Goal: Transaction & Acquisition: Purchase product/service

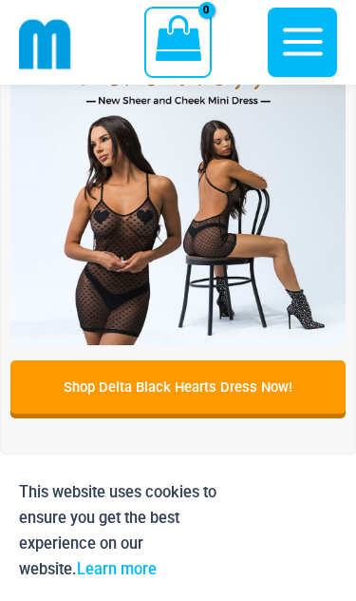
scroll to position [620, 0]
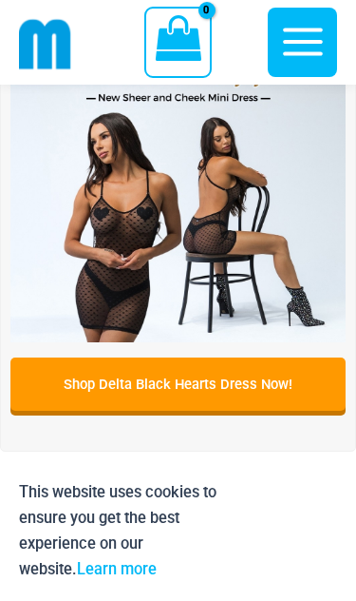
click at [88, 254] on img at bounding box center [177, 174] width 335 height 335
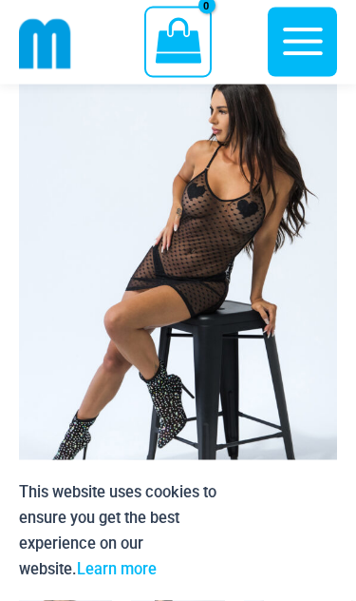
scroll to position [220, 0]
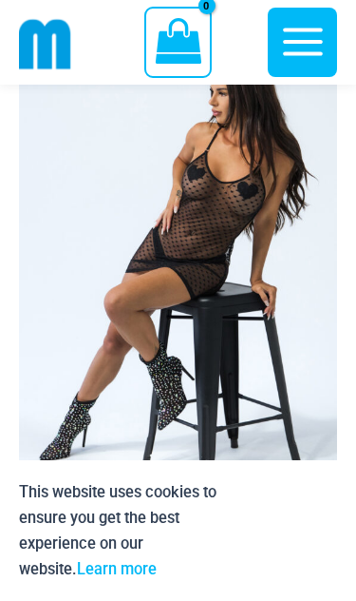
click at [70, 335] on img at bounding box center [178, 266] width 318 height 478
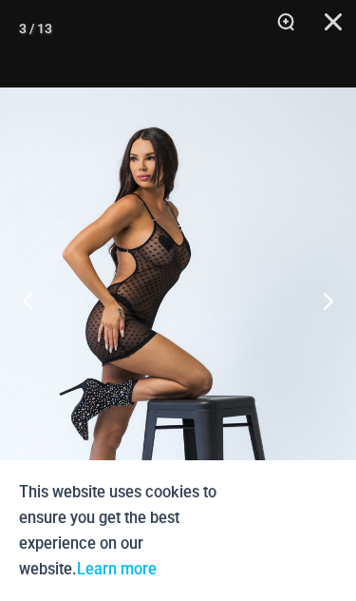
click at [338, 31] on button "Close" at bounding box center [327, 28] width 48 height 57
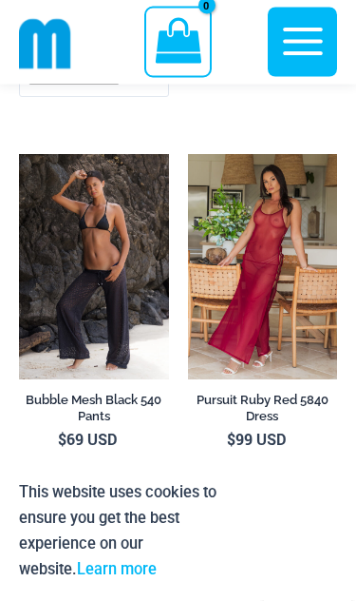
scroll to position [5336, 0]
click at [188, 154] on img at bounding box center [188, 154] width 0 height 0
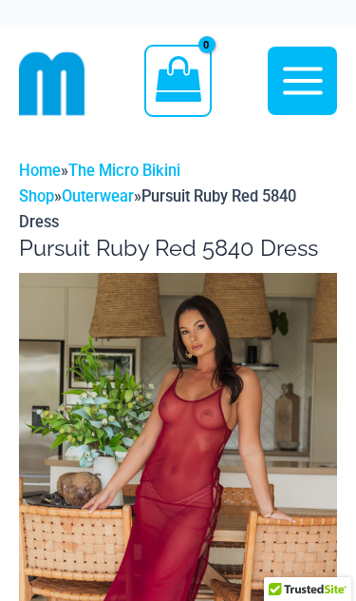
scroll to position [1, 0]
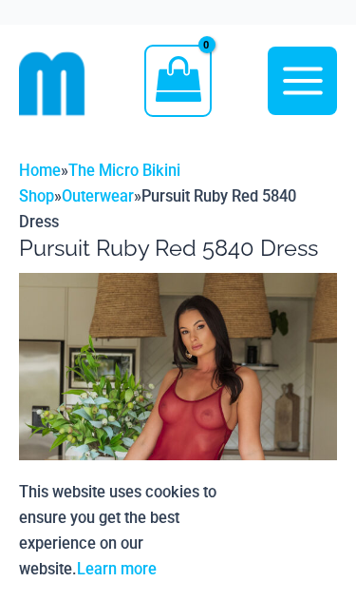
click at [73, 369] on img at bounding box center [178, 512] width 318 height 478
